Goal: Task Accomplishment & Management: Complete application form

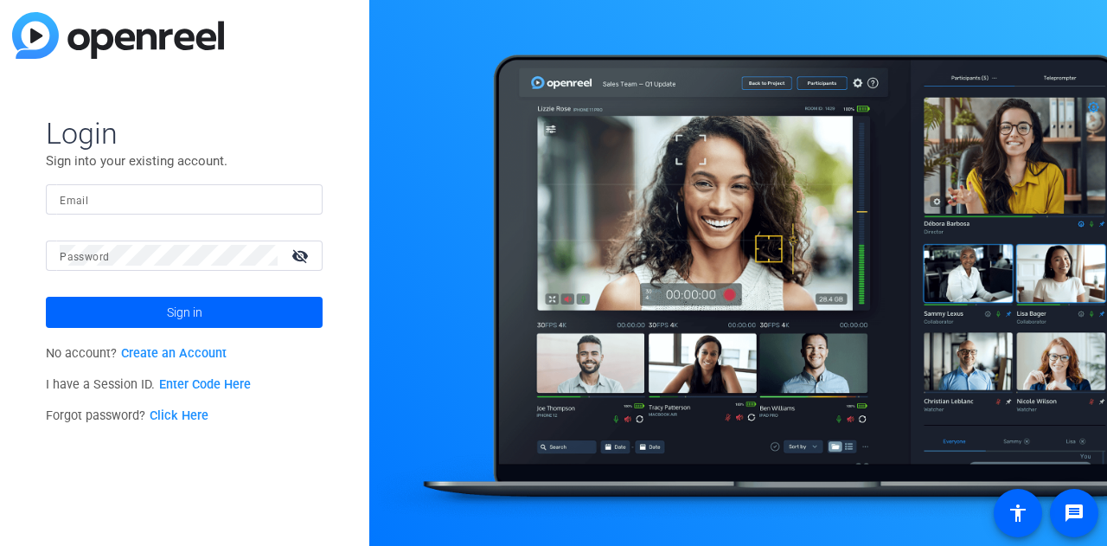
click at [270, 196] on input "Email" at bounding box center [184, 199] width 249 height 21
type input "[EMAIL_ADDRESS][DOMAIN_NAME]"
click at [301, 254] on mat-icon "visibility_off" at bounding box center [302, 255] width 42 height 25
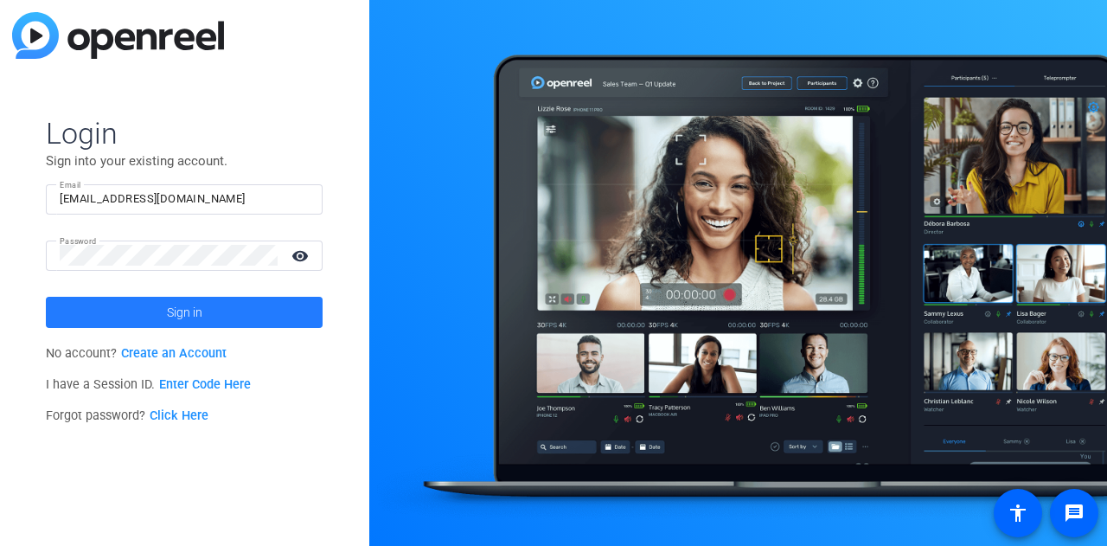
click at [218, 302] on span at bounding box center [184, 312] width 277 height 42
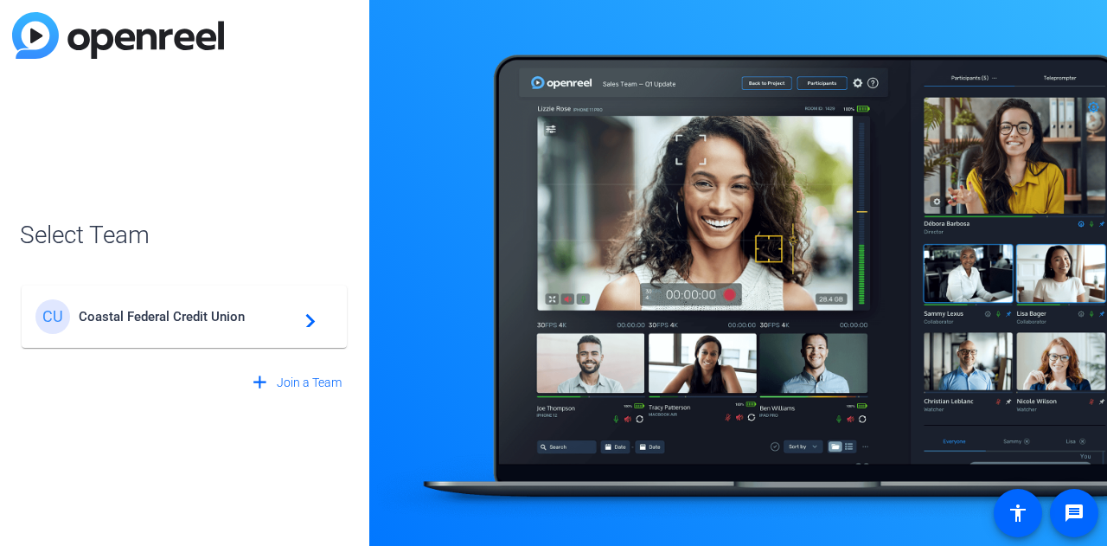
click at [223, 314] on span "Coastal Federal Credit Union" at bounding box center [187, 317] width 216 height 16
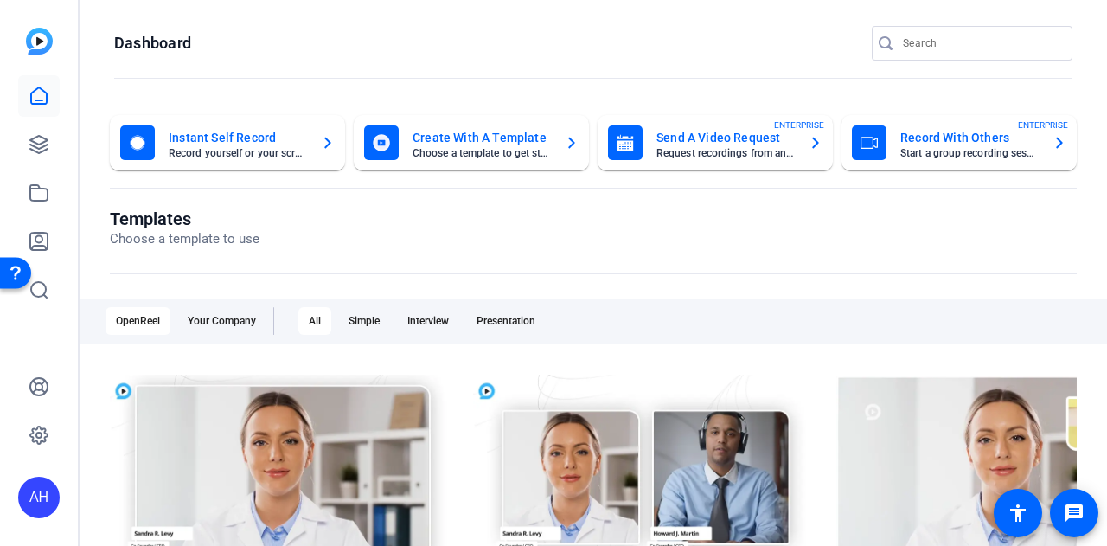
click at [282, 146] on mat-card-title "Instant Self Record" at bounding box center [238, 137] width 138 height 21
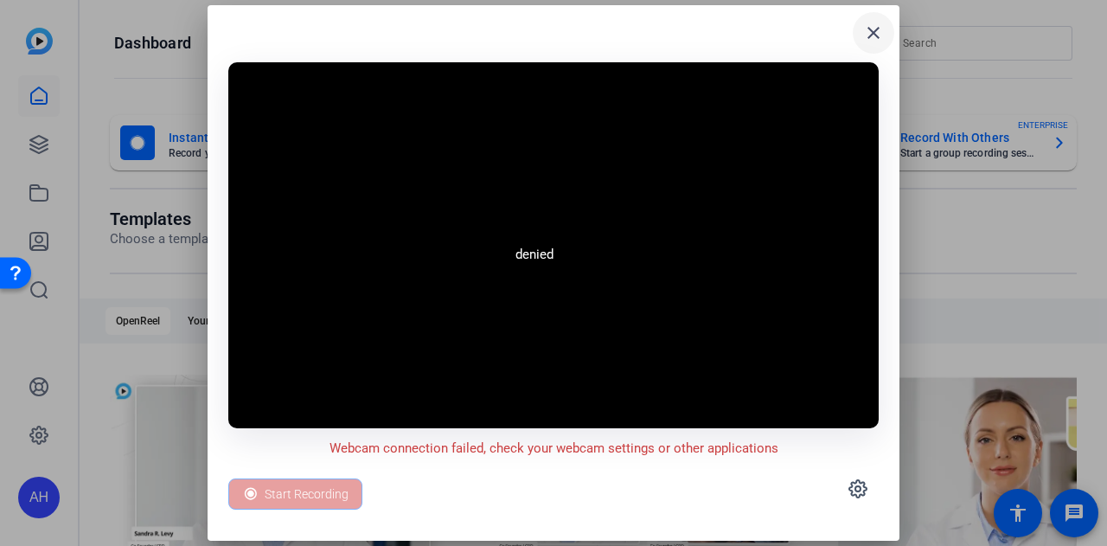
click at [876, 39] on mat-icon "close" at bounding box center [873, 32] width 21 height 21
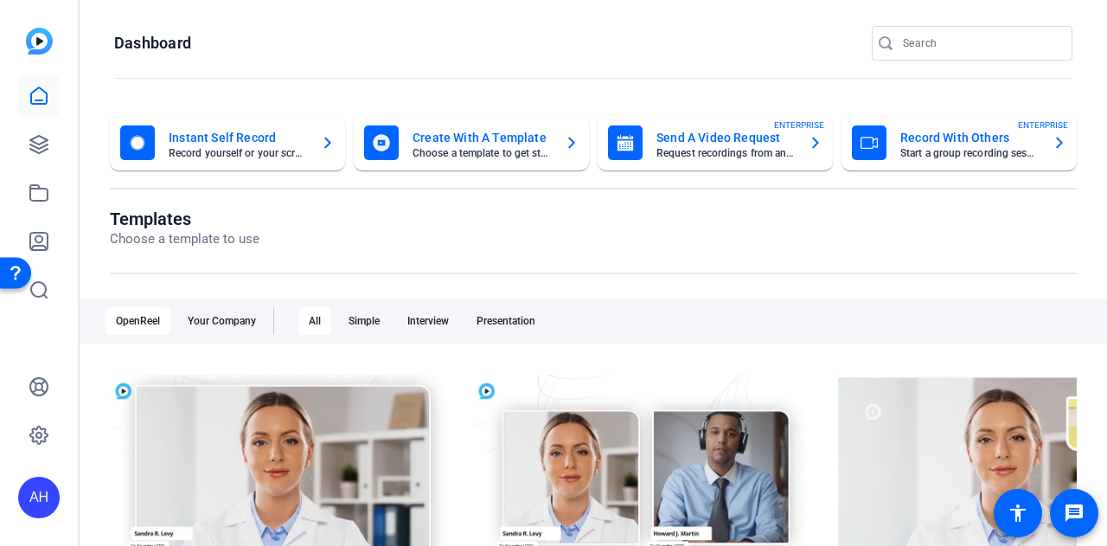
click at [493, 153] on mat-card-subtitle "Choose a template to get started" at bounding box center [482, 153] width 138 height 10
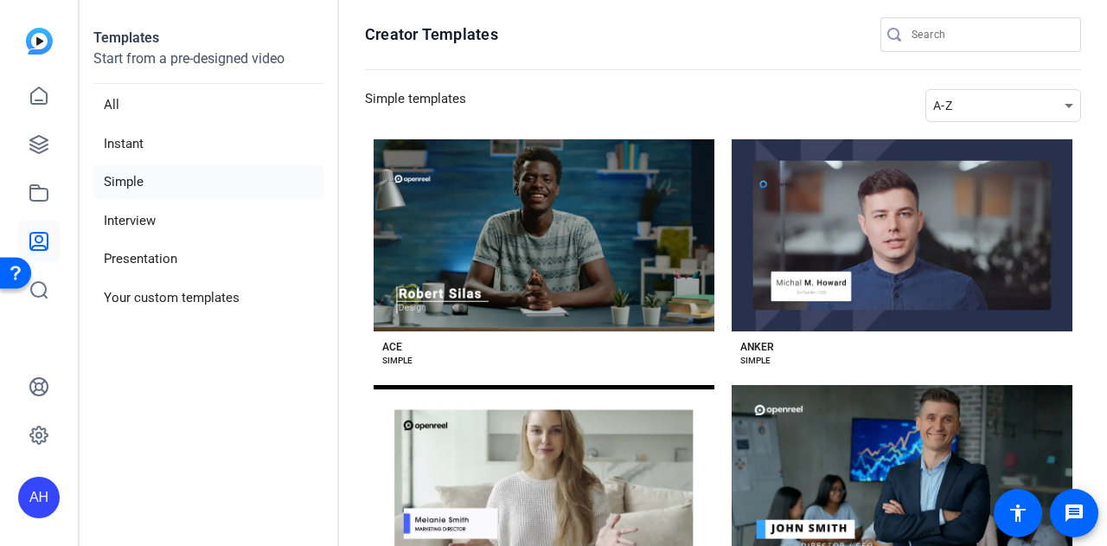
click at [38, 40] on img at bounding box center [39, 41] width 27 height 27
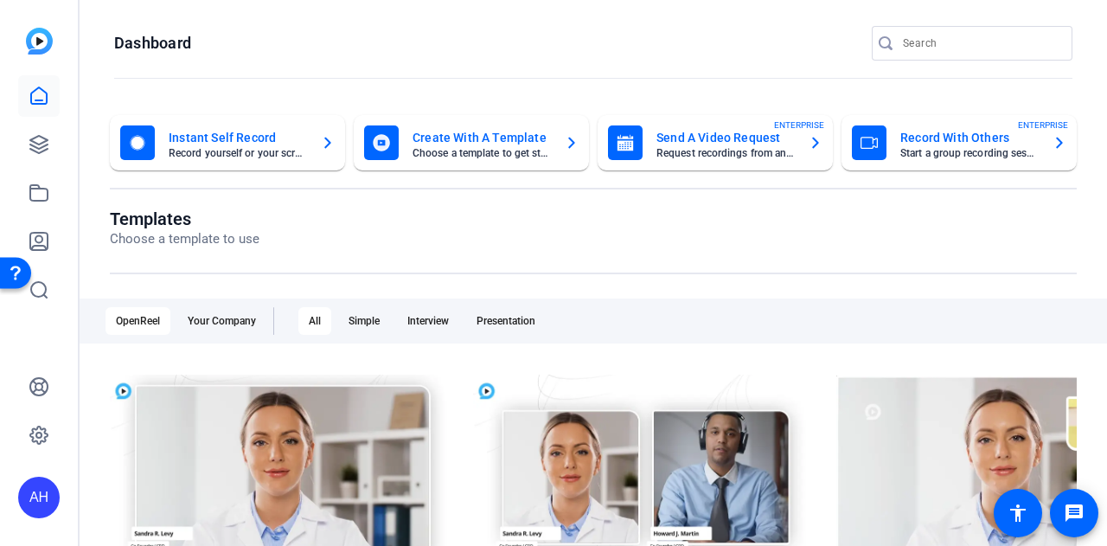
click at [673, 148] on mat-card-subtitle "Request recordings from anyone, anywhere" at bounding box center [726, 153] width 138 height 10
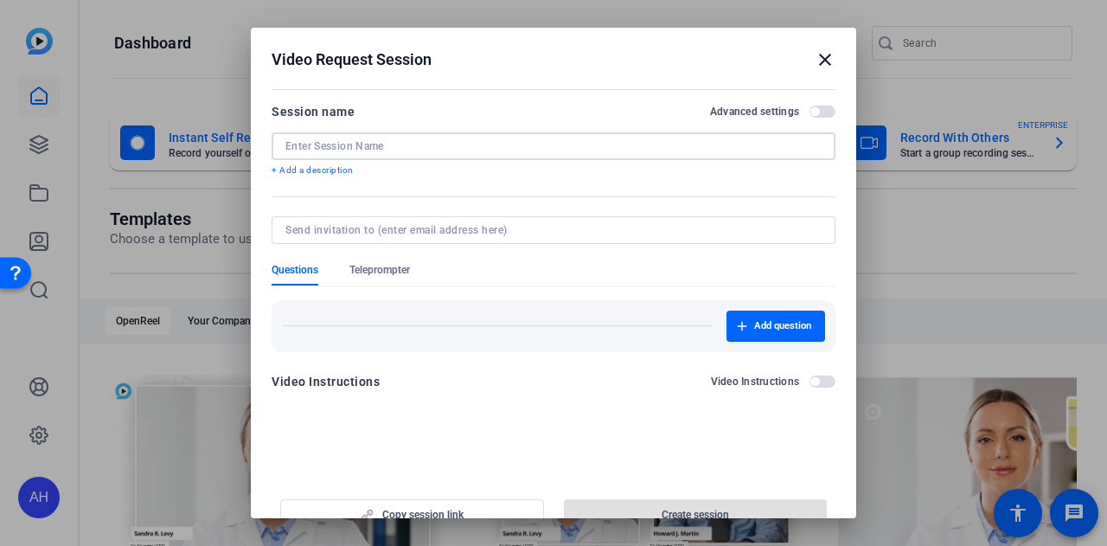
click at [637, 150] on input at bounding box center [553, 146] width 536 height 14
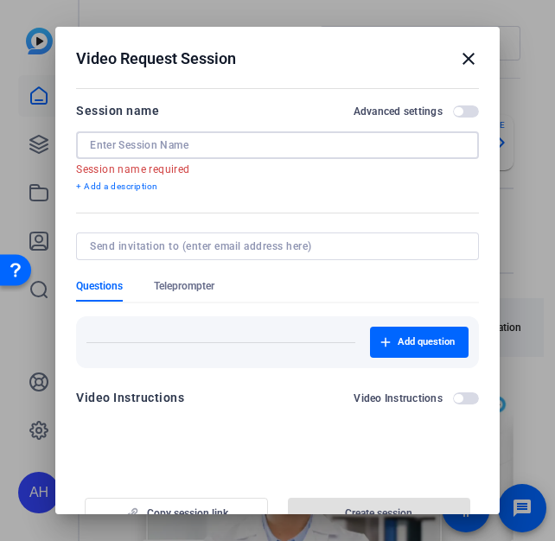
click at [308, 151] on input at bounding box center [277, 145] width 375 height 14
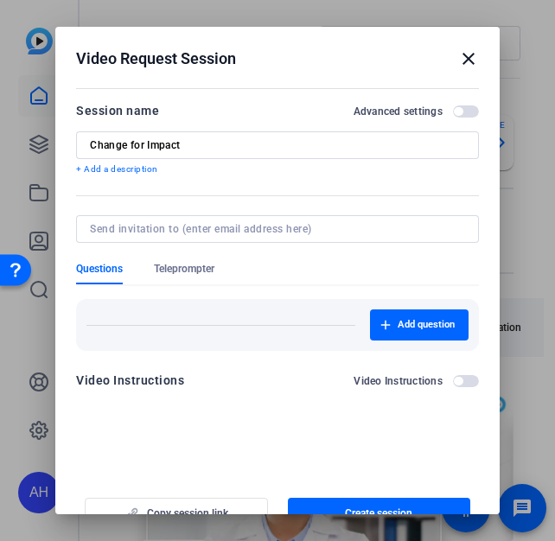
click at [187, 144] on input "Change for Impact" at bounding box center [277, 145] width 375 height 14
paste input "Giveback Campaign Kickoff Video"
type input "Change for Impact Giveback Campaign Kickoff Video"
click at [189, 271] on span "Teleprompter" at bounding box center [184, 269] width 61 height 14
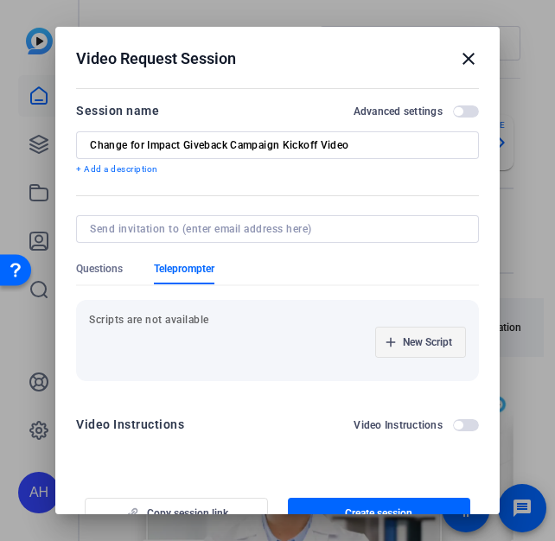
click at [376, 339] on span "button" at bounding box center [420, 343] width 89 height 42
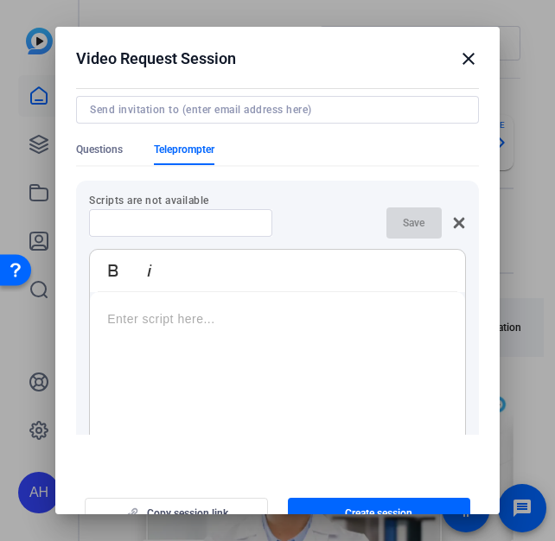
scroll to position [120, 0]
click at [196, 324] on p at bounding box center [277, 318] width 341 height 19
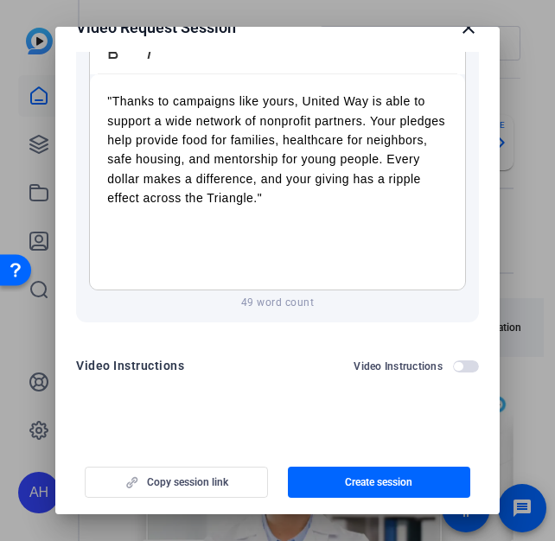
scroll to position [287, 0]
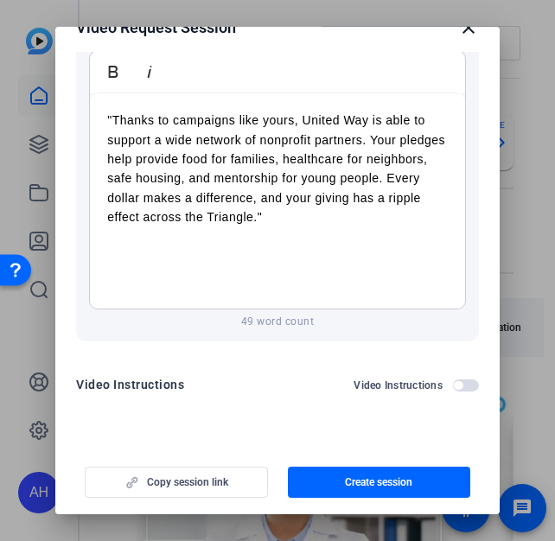
click at [454, 383] on span "button" at bounding box center [458, 385] width 9 height 9
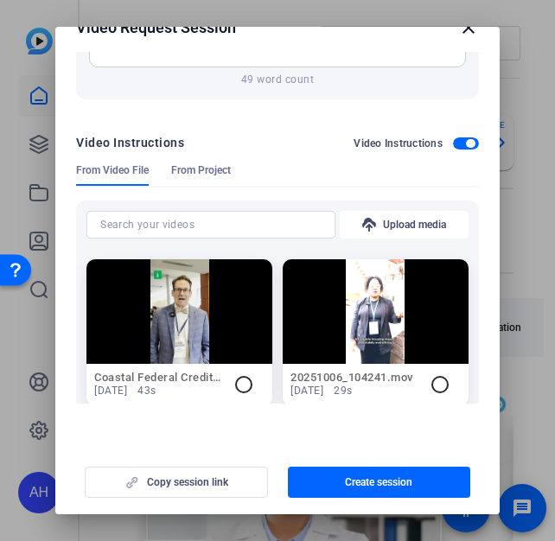
scroll to position [530, 0]
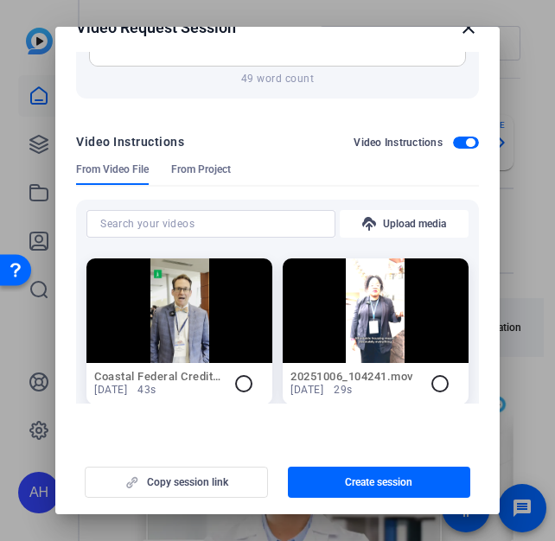
click at [466, 142] on span "button" at bounding box center [470, 142] width 9 height 9
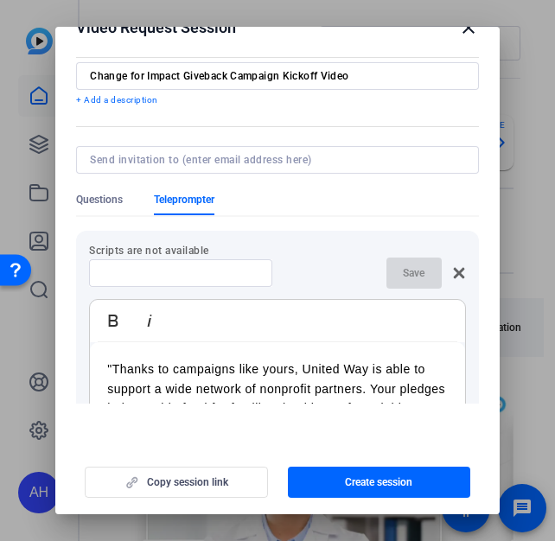
scroll to position [37, 0]
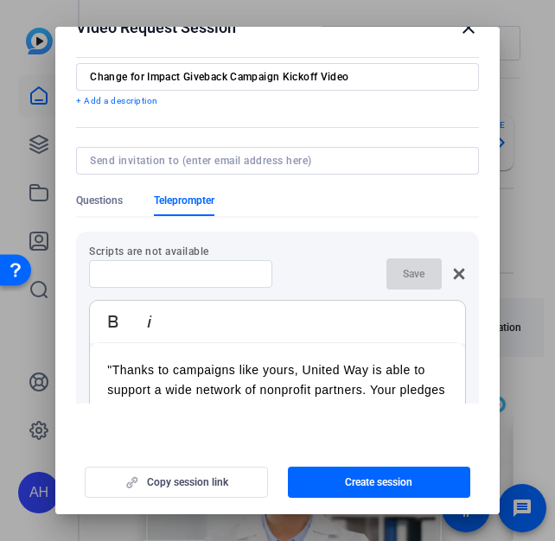
click at [223, 275] on input at bounding box center [181, 274] width 156 height 14
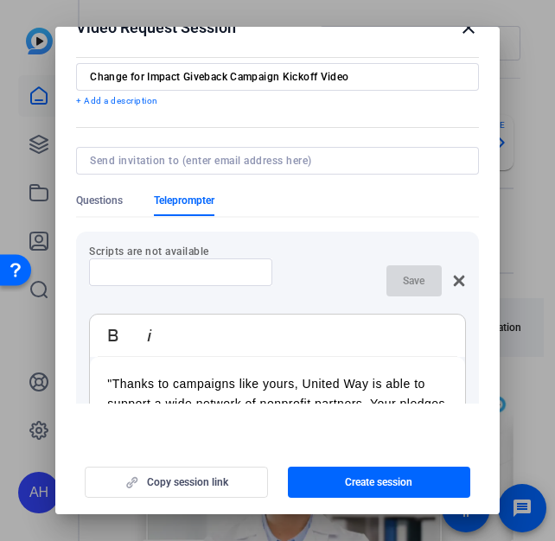
click at [216, 278] on input at bounding box center [181, 273] width 156 height 14
paste input "United Way Representative"
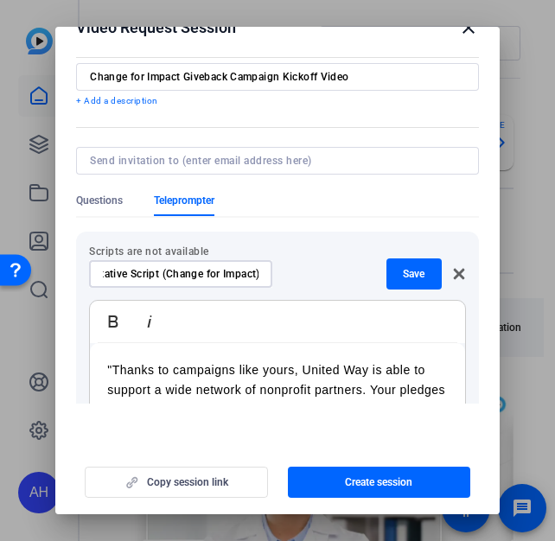
scroll to position [0, 111]
type input "United Way Representative Script (Change for Impact)"
click at [403, 266] on span "button" at bounding box center [414, 274] width 55 height 42
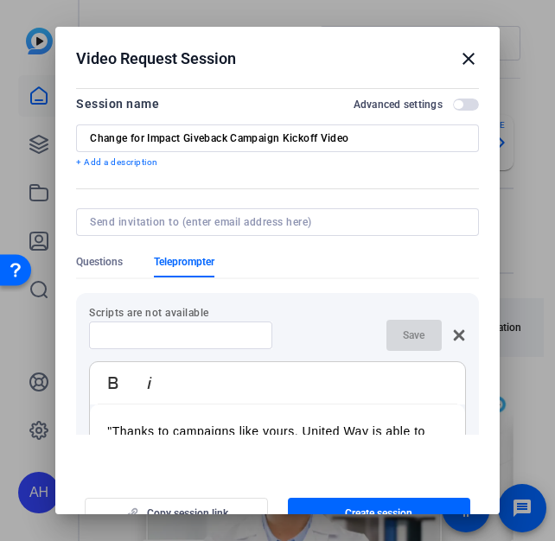
scroll to position [0, 0]
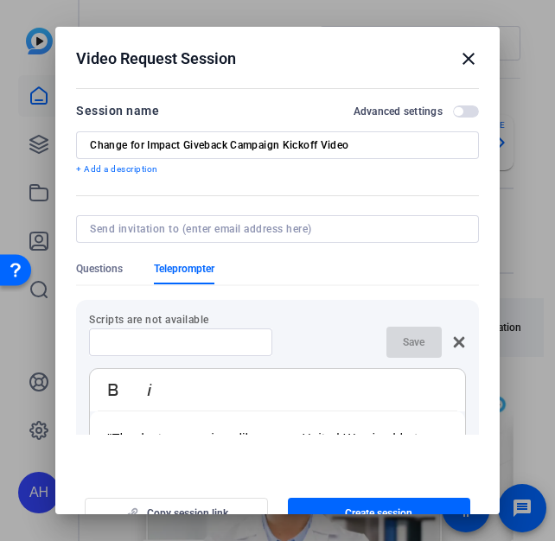
click at [128, 165] on p "+ Add a description" at bounding box center [277, 170] width 403 height 14
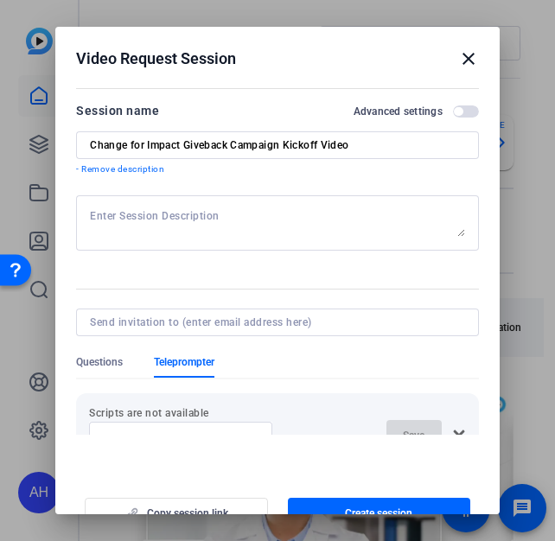
click at [362, 142] on input "Change for Impact Giveback Campaign Kickoff Video" at bounding box center [277, 145] width 375 height 14
click at [90, 144] on input "Change for Impact Giveback Campaign Kickoff Video" at bounding box center [277, 145] width 375 height 14
drag, startPoint x: 285, startPoint y: 144, endPoint x: 184, endPoint y: 138, distance: 100.6
click at [184, 138] on input "Change for Impact Giveback Campaign Kickoff Video" at bounding box center [277, 145] width 375 height 14
click at [91, 144] on input "Change for Impact Kickoff Video" at bounding box center [277, 145] width 375 height 14
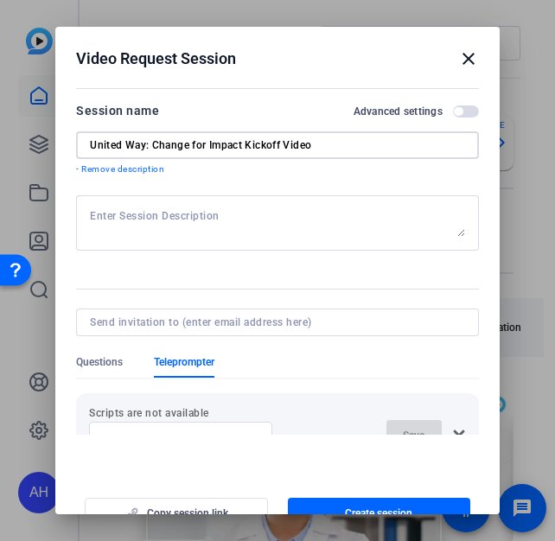
type input "United Way: Change for Impact Kickoff Video"
